Goal: Browse casually

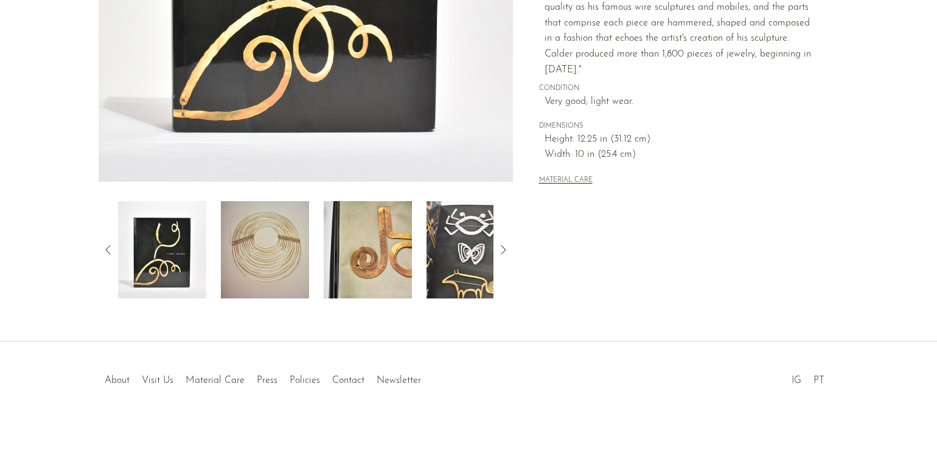
scroll to position [341, 0]
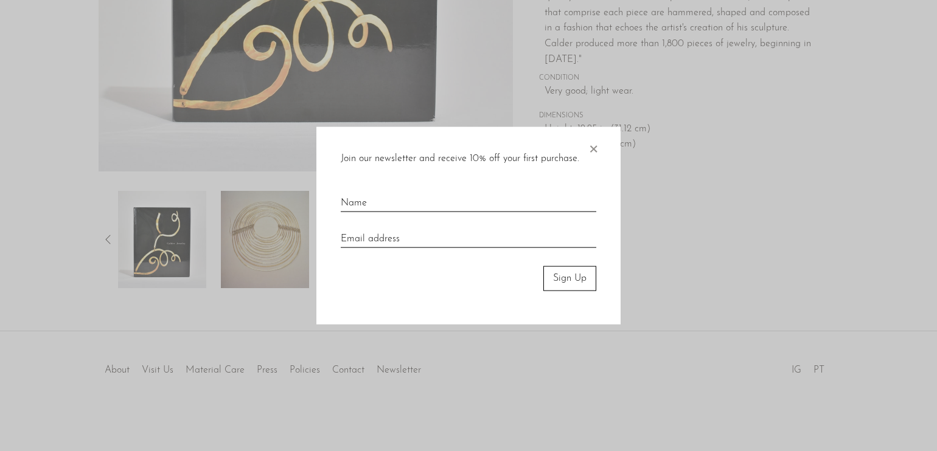
click at [599, 147] on span "×" at bounding box center [593, 146] width 12 height 39
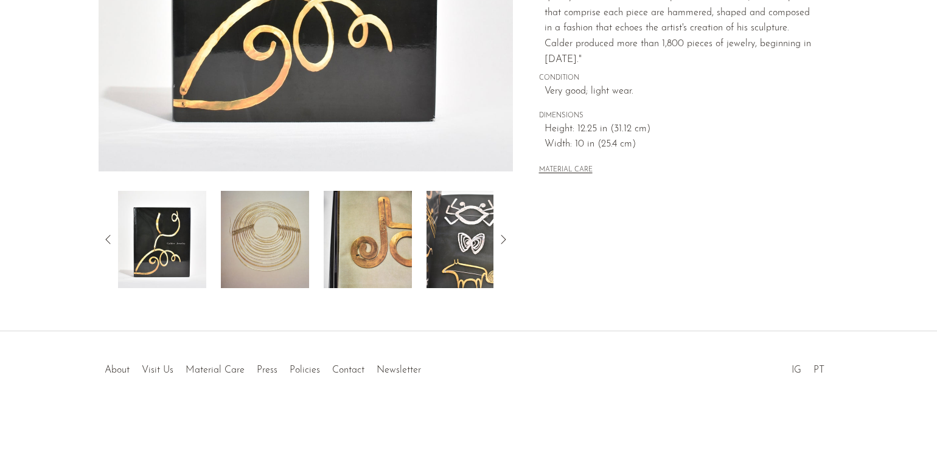
click at [501, 242] on icon at bounding box center [503, 239] width 15 height 15
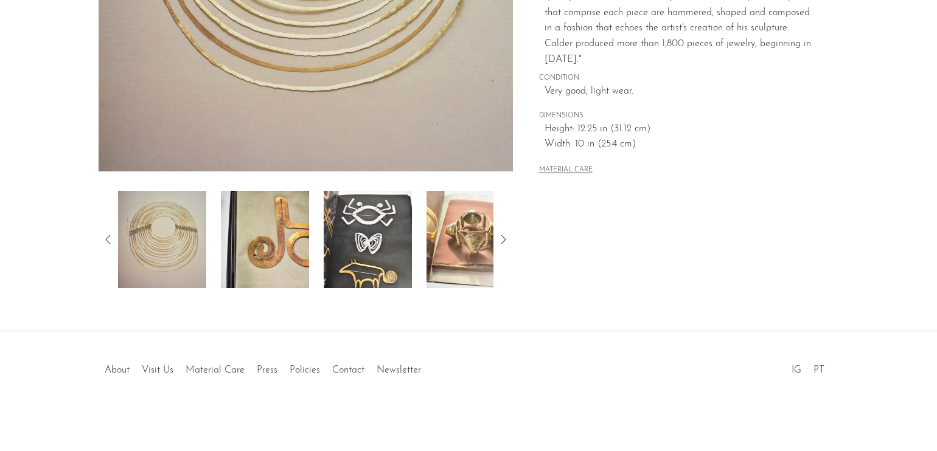
click at [501, 242] on icon at bounding box center [503, 239] width 15 height 15
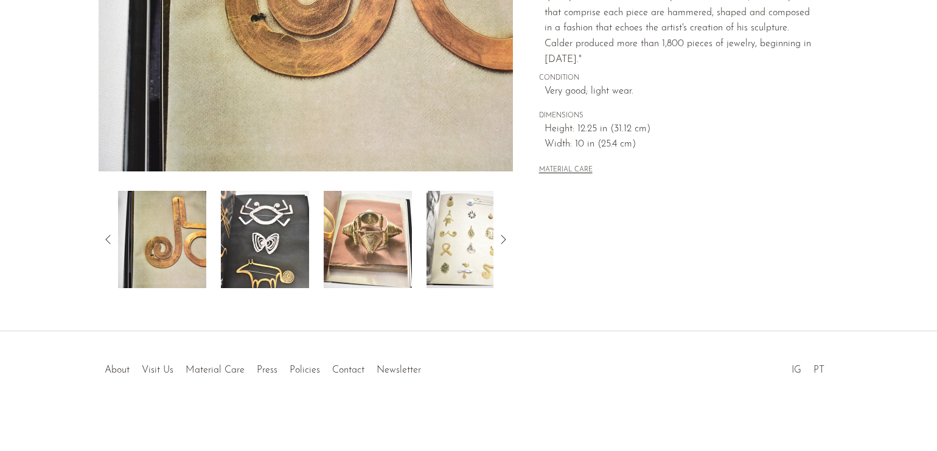
click at [501, 242] on icon at bounding box center [503, 239] width 15 height 15
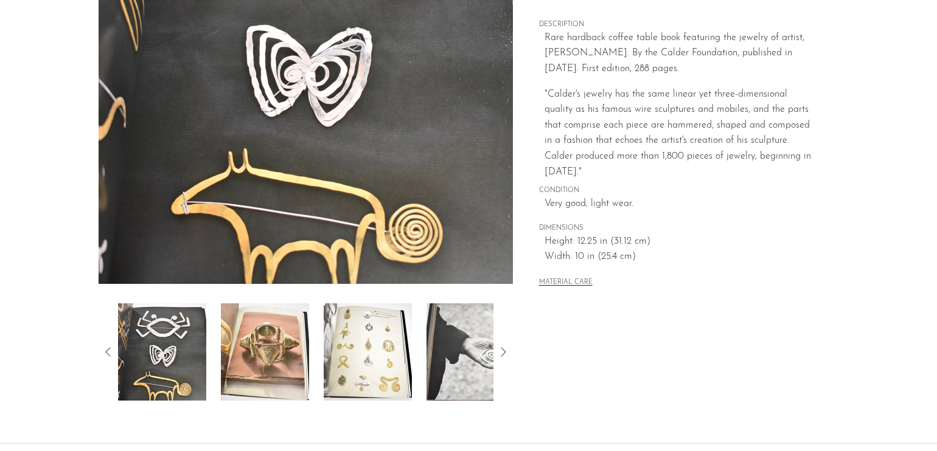
scroll to position [229, 0]
click at [504, 352] on icon at bounding box center [503, 351] width 15 height 15
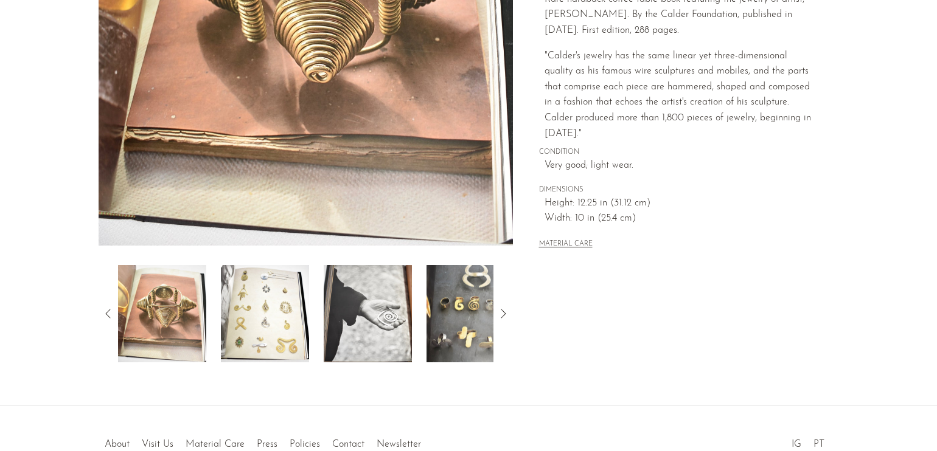
scroll to position [270, 0]
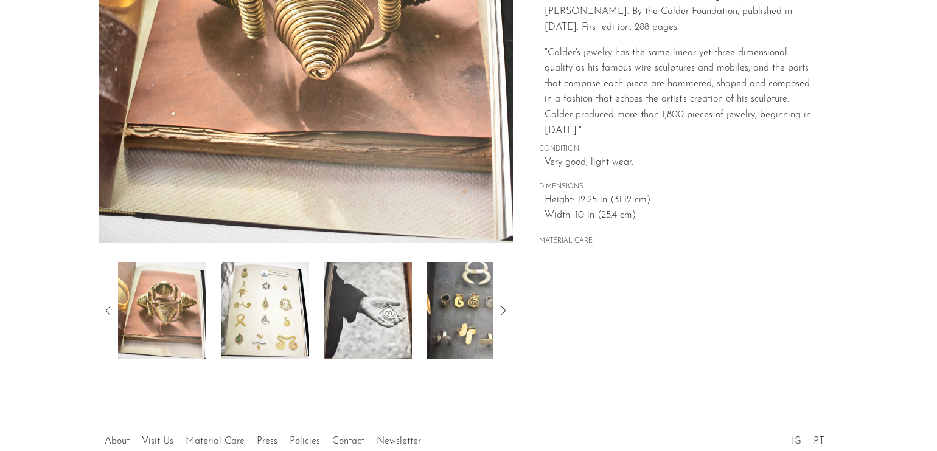
click at [504, 312] on icon at bounding box center [503, 310] width 5 height 9
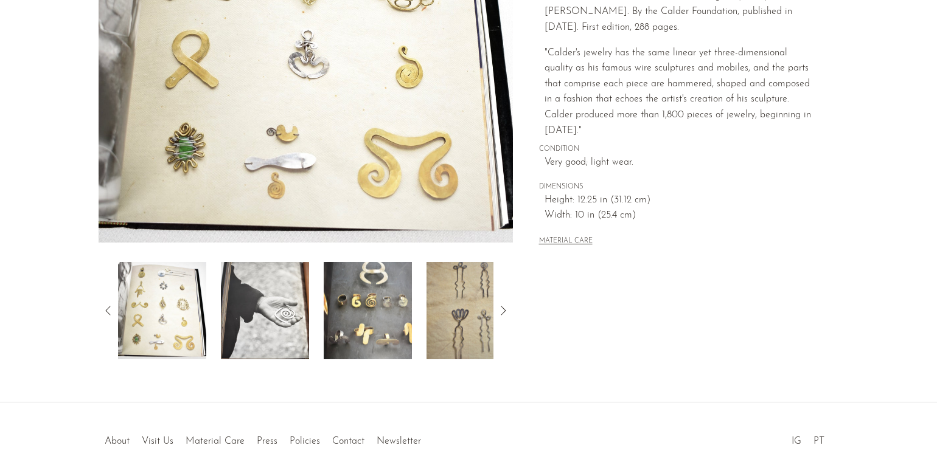
click at [504, 312] on icon at bounding box center [503, 310] width 5 height 9
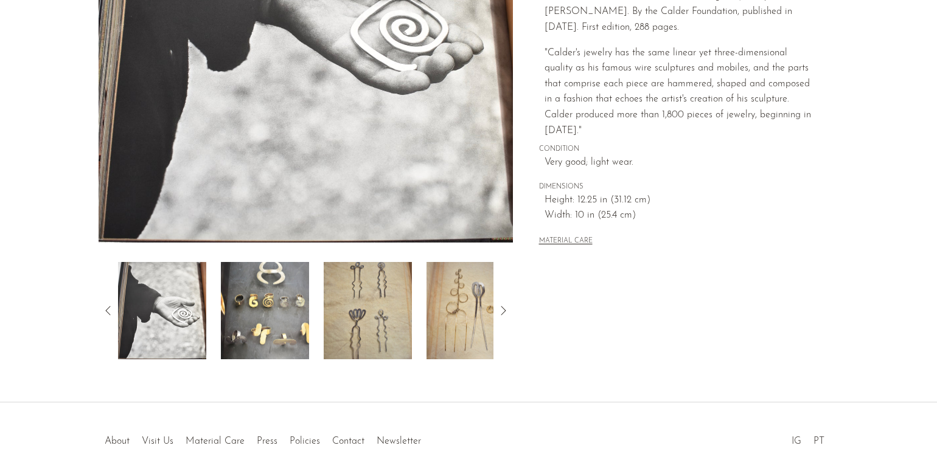
click at [504, 312] on icon at bounding box center [503, 310] width 5 height 9
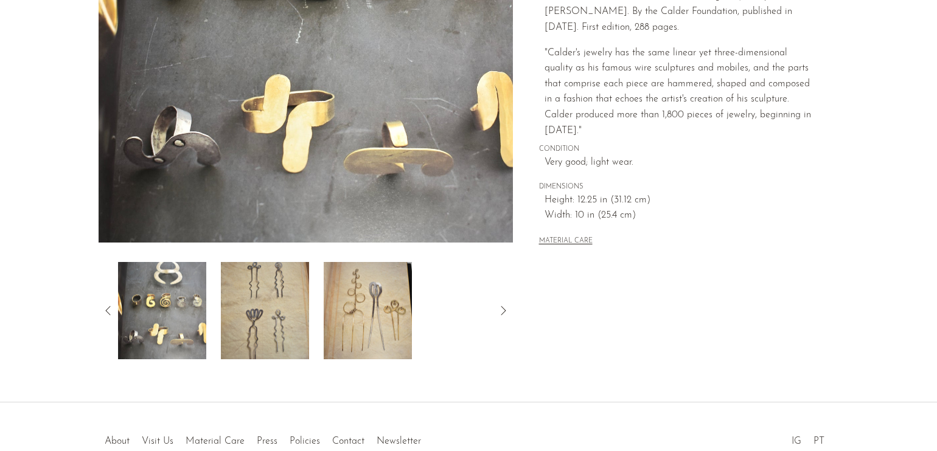
click at [504, 312] on icon at bounding box center [503, 310] width 5 height 9
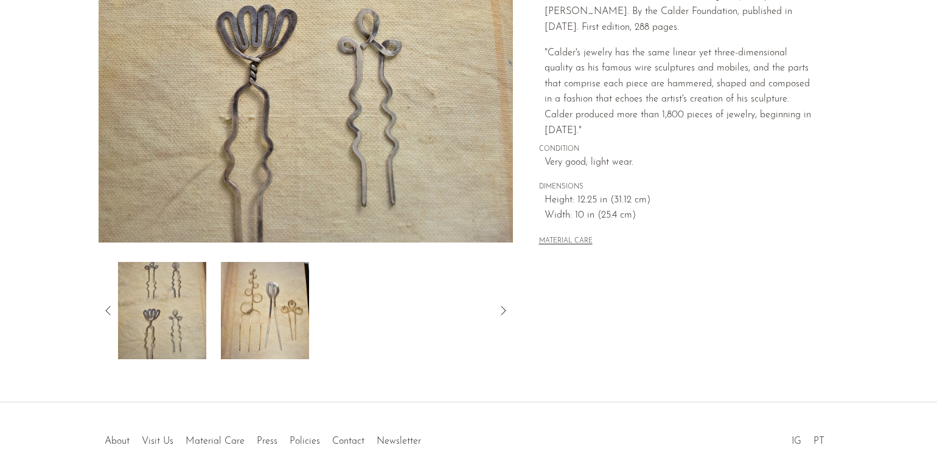
click at [504, 312] on icon at bounding box center [503, 310] width 5 height 9
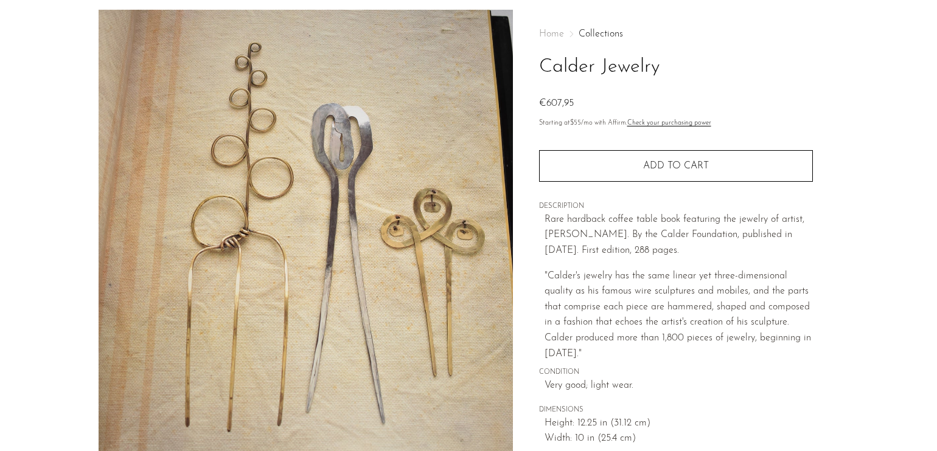
scroll to position [46, 0]
